Goal: Information Seeking & Learning: Learn about a topic

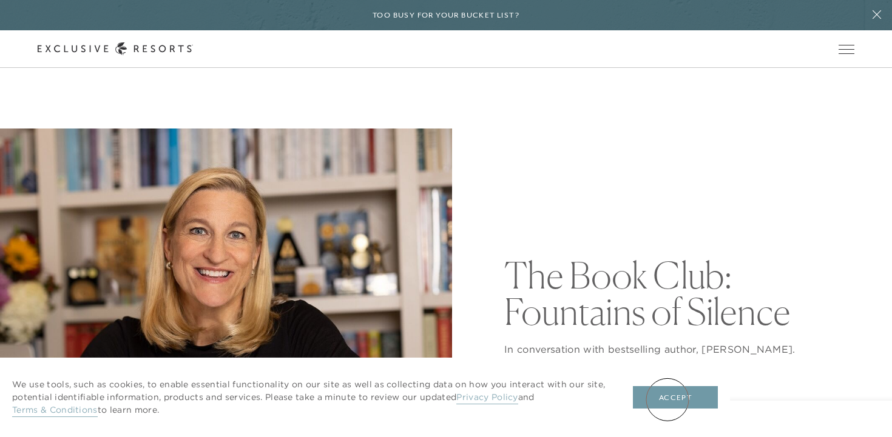
click at [667, 400] on button "Accept" at bounding box center [675, 397] width 85 height 23
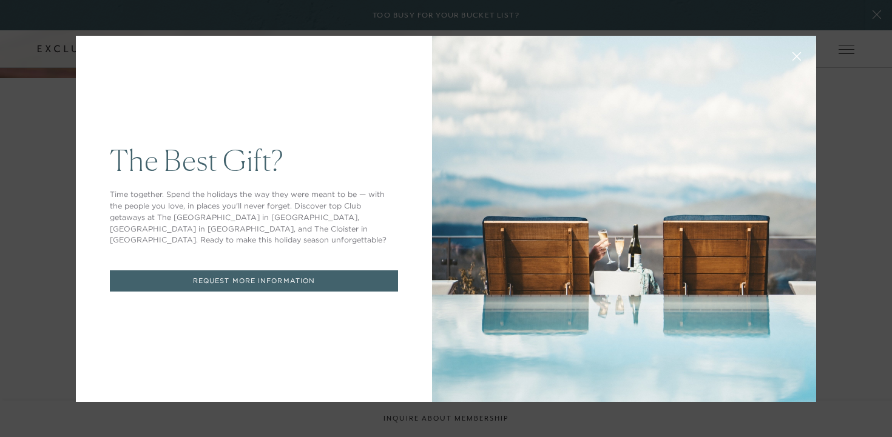
click at [534, 162] on div at bounding box center [624, 219] width 384 height 366
click at [788, 56] on button at bounding box center [796, 55] width 29 height 29
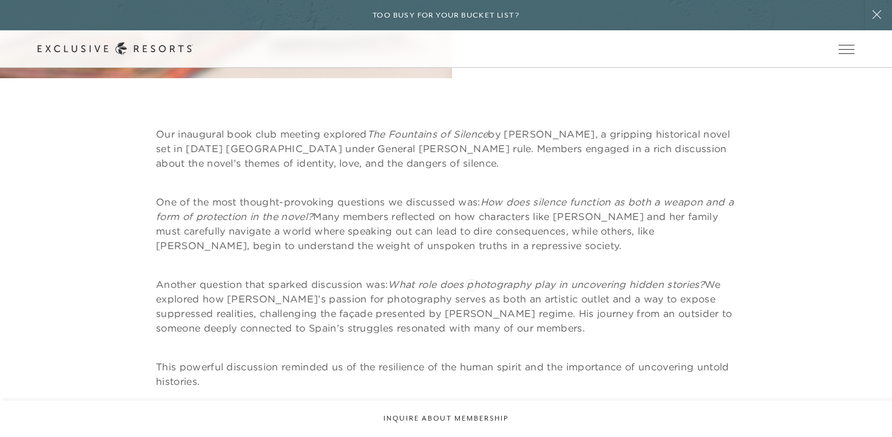
click at [480, 287] on em "What role does photography play in uncovering hidden stories?" at bounding box center [546, 284] width 317 height 12
drag, startPoint x: 660, startPoint y: 284, endPoint x: 709, endPoint y: 284, distance: 49.8
click at [704, 284] on em "What role does photography play in uncovering hidden stories?" at bounding box center [546, 284] width 317 height 12
click at [709, 284] on p "Another question that sparked discussion was: What role does photography play i…" at bounding box center [446, 306] width 580 height 58
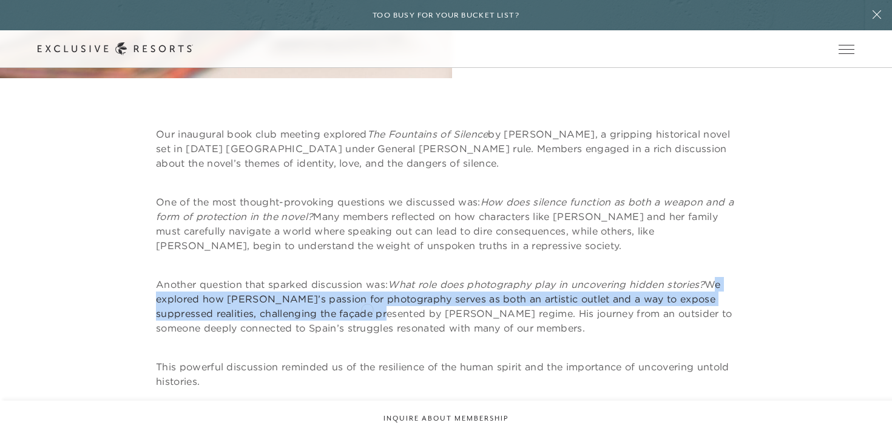
drag, startPoint x: 712, startPoint y: 284, endPoint x: 362, endPoint y: 310, distance: 351.7
click at [362, 310] on p "Another question that sparked discussion was: What role does photography play i…" at bounding box center [446, 306] width 580 height 58
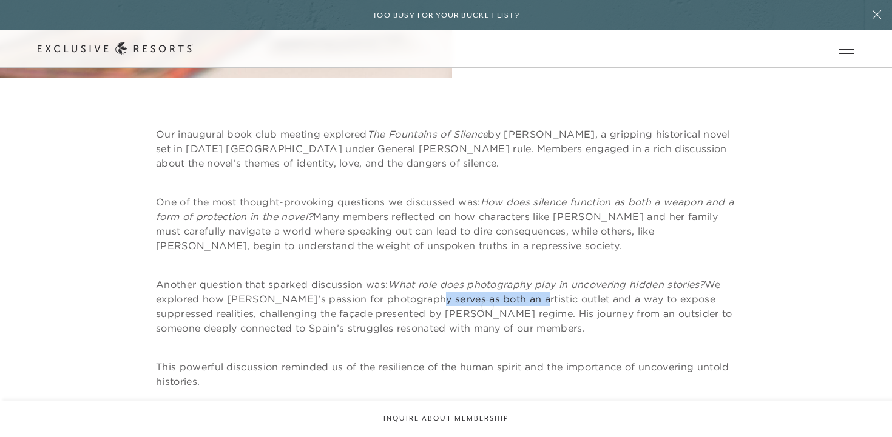
drag, startPoint x: 415, startPoint y: 305, endPoint x: 513, endPoint y: 305, distance: 97.7
click at [514, 305] on p "Another question that sparked discussion was: What role does photography play i…" at bounding box center [446, 306] width 580 height 58
click at [513, 305] on p "Another question that sparked discussion was: What role does photography play i…" at bounding box center [446, 306] width 580 height 58
click at [549, 300] on p "Another question that sparked discussion was: What role does photography play i…" at bounding box center [446, 306] width 580 height 58
drag, startPoint x: 263, startPoint y: 303, endPoint x: 332, endPoint y: 309, distance: 69.4
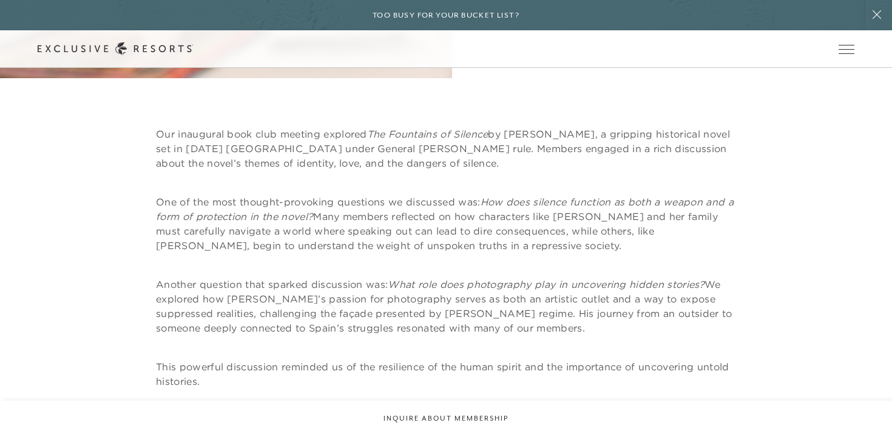
click at [332, 309] on p "Another question that sparked discussion was: What role does photography play i…" at bounding box center [446, 306] width 580 height 58
click at [336, 325] on p "Another question that sparked discussion was: What role does photography play i…" at bounding box center [446, 306] width 580 height 58
drag, startPoint x: 308, startPoint y: 314, endPoint x: 430, endPoint y: 314, distance: 122.6
click at [430, 314] on p "Another question that sparked discussion was: What role does photography play i…" at bounding box center [446, 306] width 580 height 58
click at [336, 324] on p "Another question that sparked discussion was: What role does photography play i…" at bounding box center [446, 306] width 580 height 58
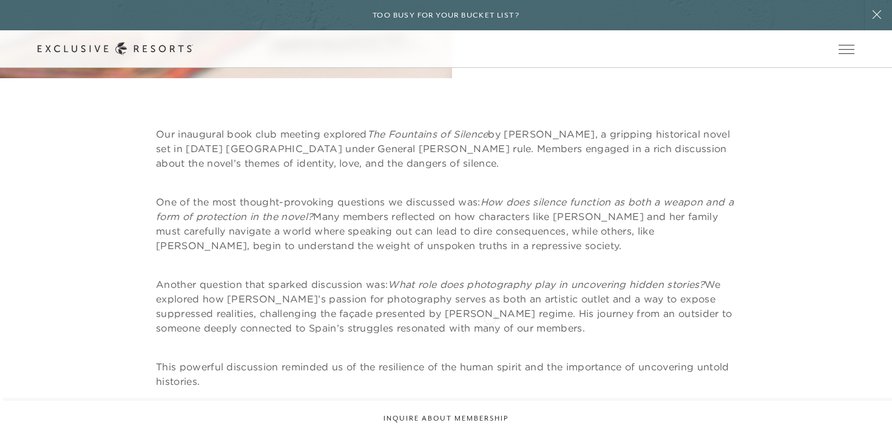
click at [490, 317] on p "Another question that sparked discussion was: What role does photography play i…" at bounding box center [446, 306] width 580 height 58
click at [390, 336] on div "Our inaugural book club meeting explored The Fountains of Silence by Ruta Sepet…" at bounding box center [446, 277] width 580 height 301
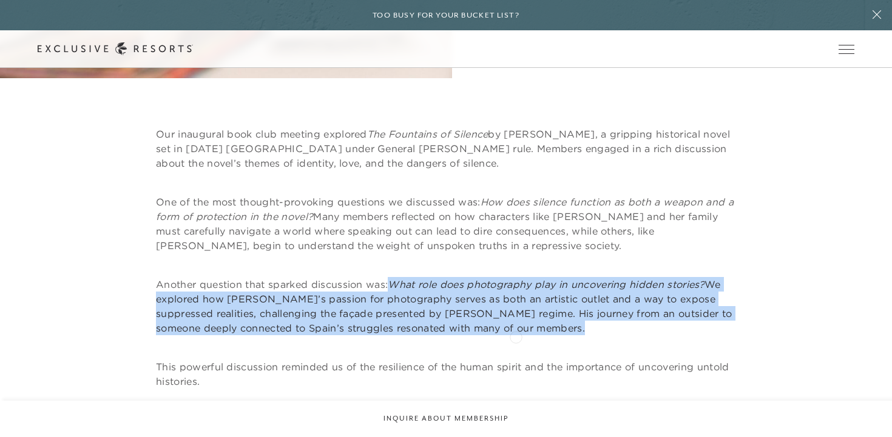
drag, startPoint x: 394, startPoint y: 283, endPoint x: 516, endPoint y: 336, distance: 132.6
click at [516, 336] on div "Our inaugural book club meeting explored The Fountains of Silence by Ruta Sepet…" at bounding box center [446, 277] width 580 height 301
copy p "What role does photography play in uncovering hidden stories? We explored how D…"
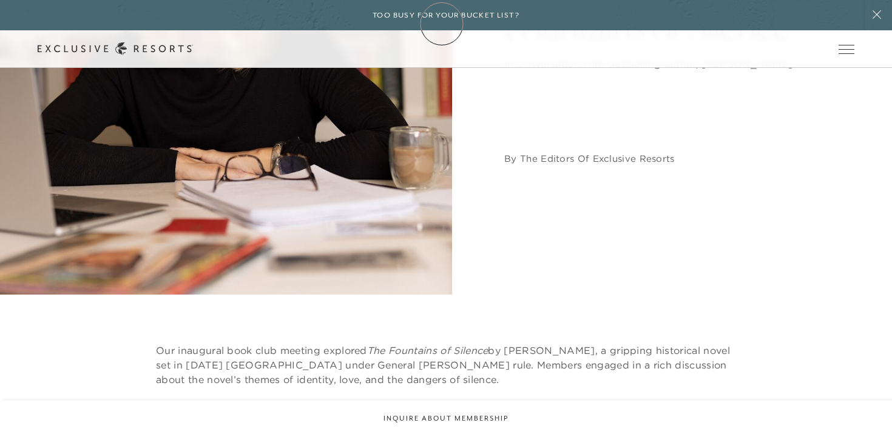
scroll to position [272, 0]
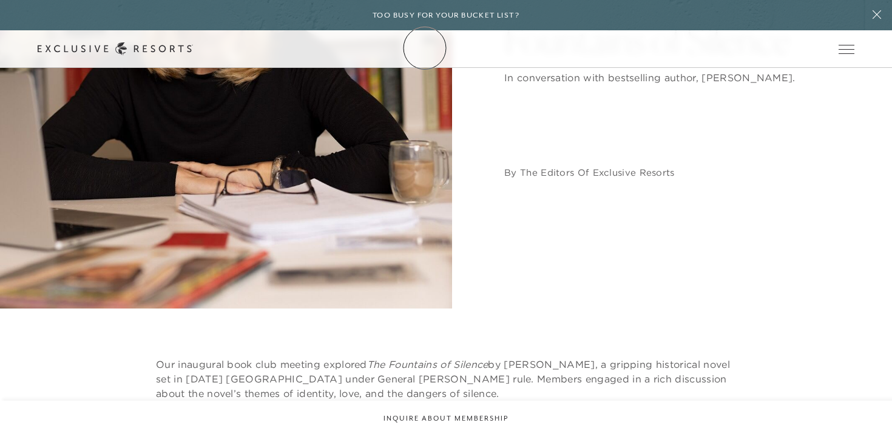
click at [193, 48] on icon at bounding box center [115, 48] width 155 height 13
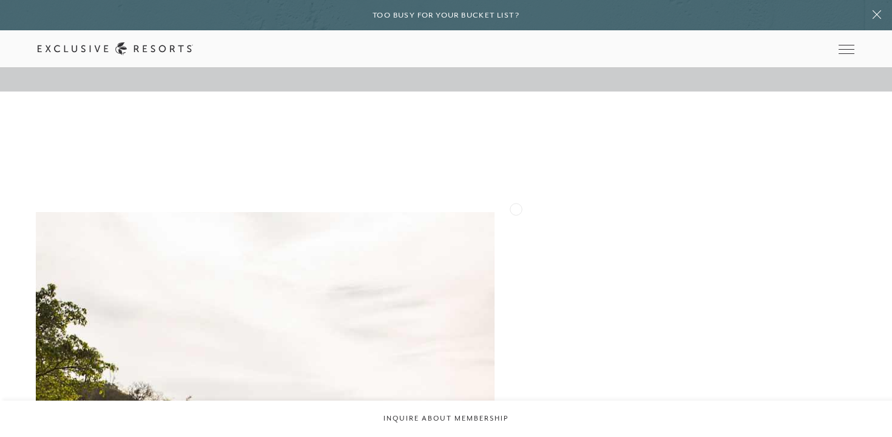
scroll to position [1205, 0]
